Goal: Task Accomplishment & Management: Manage account settings

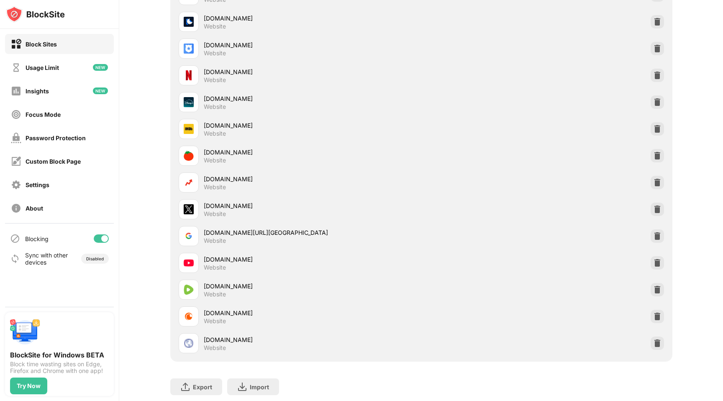
scroll to position [382, 0]
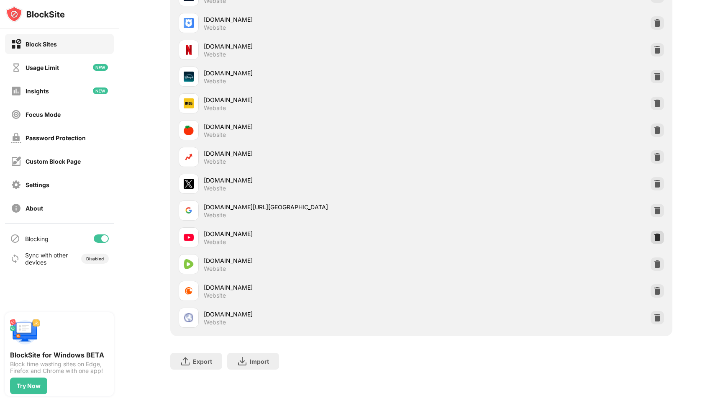
click at [659, 239] on img at bounding box center [658, 237] width 8 height 8
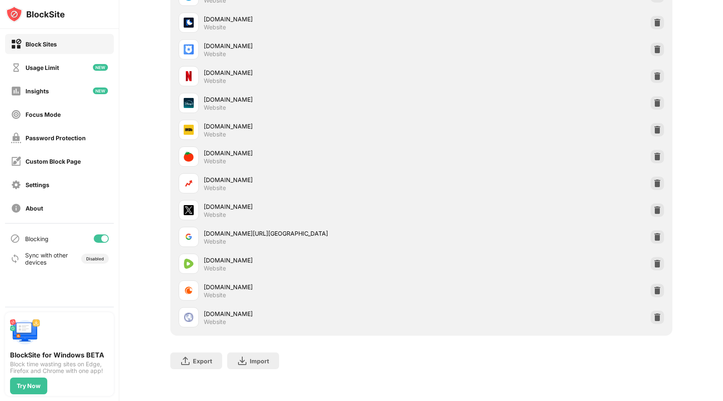
scroll to position [355, 0]
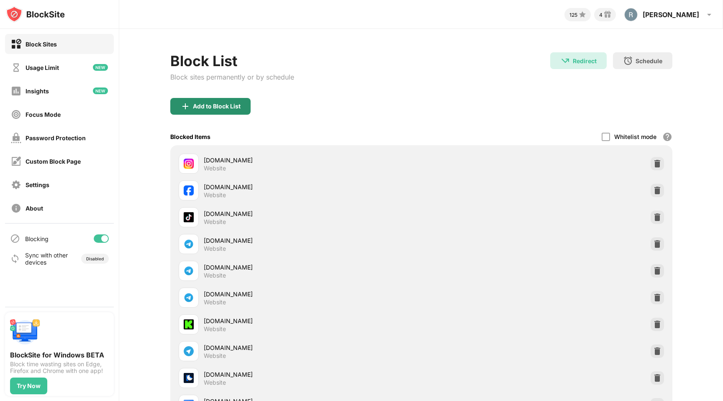
click at [203, 105] on div "Add to Block List" at bounding box center [217, 106] width 48 height 7
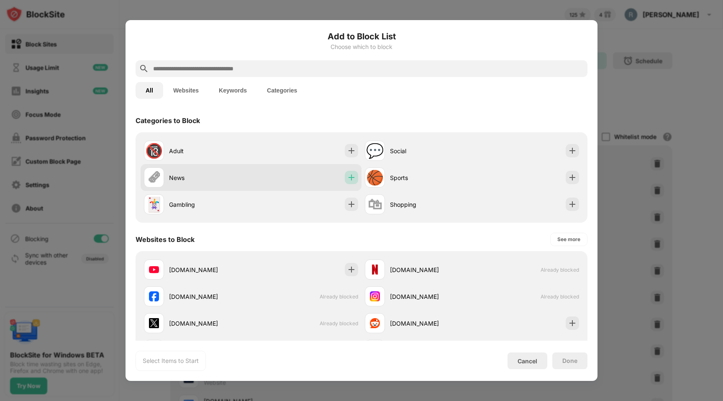
click at [352, 176] on img at bounding box center [351, 177] width 8 height 8
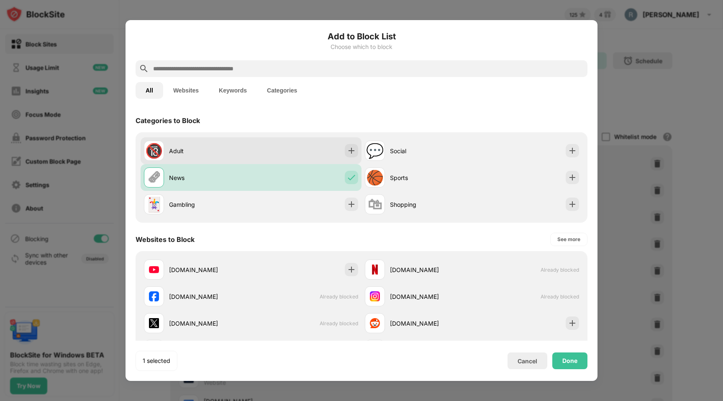
click at [353, 149] on img at bounding box center [351, 151] width 8 height 8
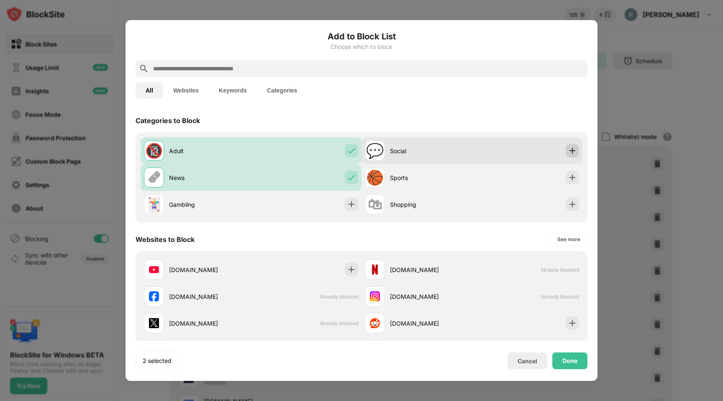
click at [574, 150] on img at bounding box center [573, 151] width 8 height 8
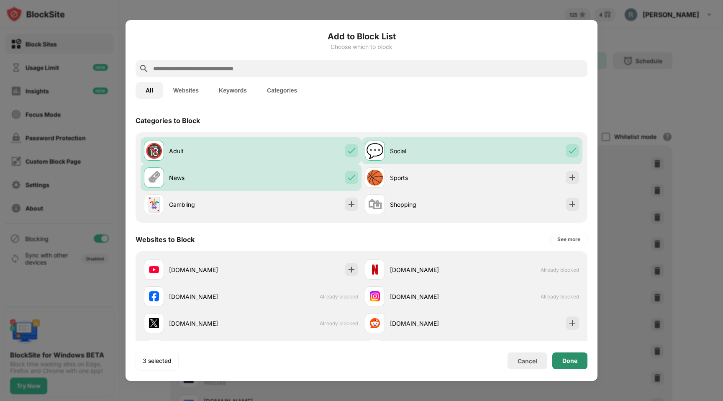
click at [574, 364] on div "Done" at bounding box center [570, 360] width 35 height 17
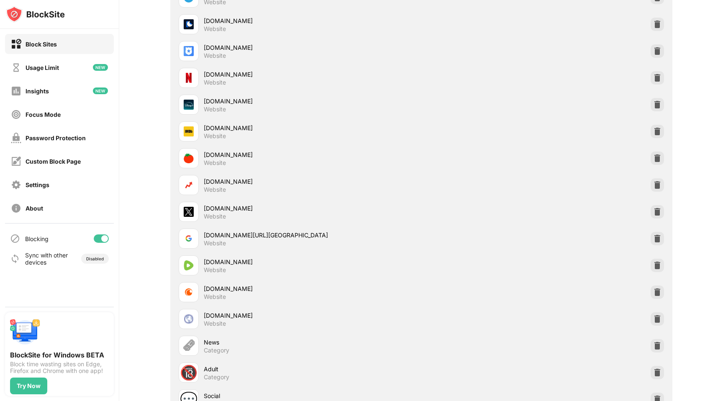
scroll to position [435, 0]
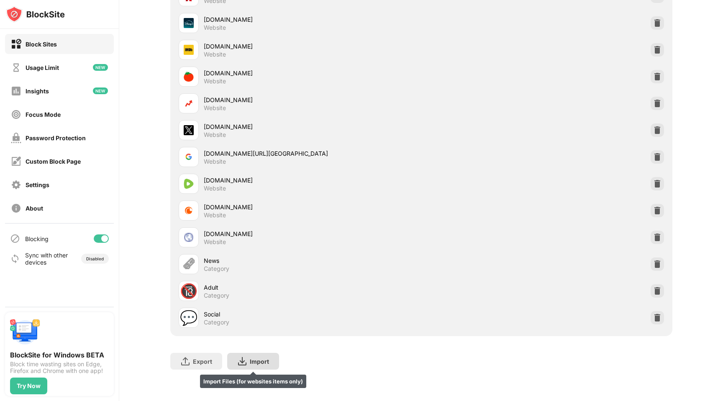
click at [239, 368] on div "Import Import Files (for websites items only)" at bounding box center [253, 361] width 52 height 17
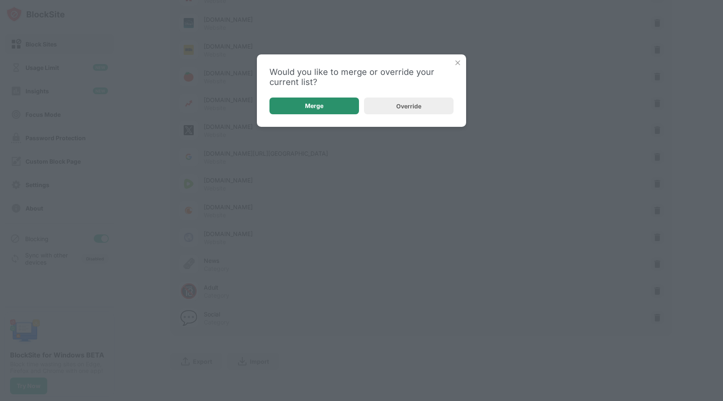
click at [342, 110] on div "Merge" at bounding box center [315, 106] width 90 height 17
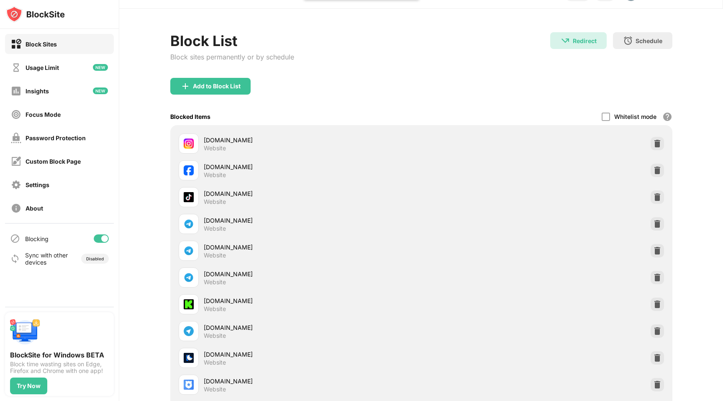
scroll to position [0, 0]
